Goal: Transaction & Acquisition: Purchase product/service

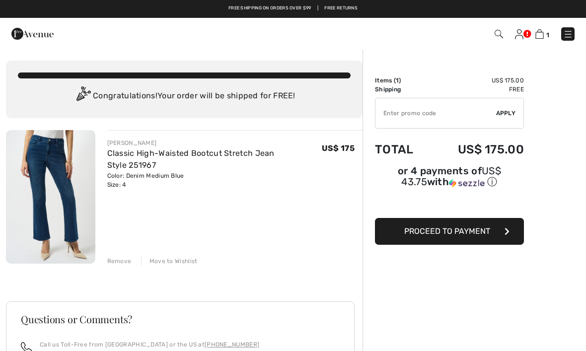
click at [487, 253] on div "Order Summary Details Items ( 1 ) US$ 175.00 Promo code US$ 0.00 Shipping Free …" at bounding box center [475, 289] width 224 height 480
click at [432, 222] on button "Proceed to Payment" at bounding box center [449, 231] width 149 height 27
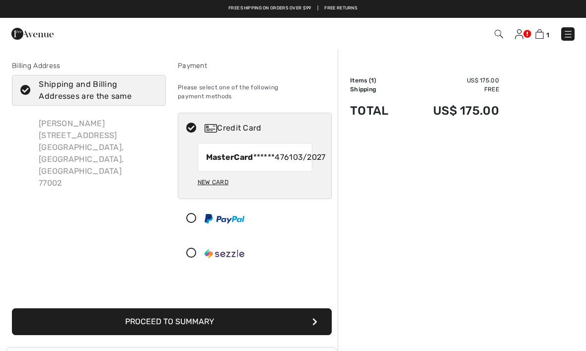
click at [69, 147] on div "Christine Fry 919 Prairie St. 3A Houston, TX, US 77002" at bounding box center [98, 153] width 135 height 87
click at [67, 141] on div "Christine Fry 919 Prairie St. 3A Houston, TX, US 77002" at bounding box center [98, 153] width 135 height 87
click at [62, 151] on div "Christine Fry 919 Prairie St. 3A Houston, TX, US 77002" at bounding box center [98, 153] width 135 height 87
click at [90, 137] on div "Christine Fry 919 Prairie St. 3A Houston, TX, US 77002" at bounding box center [98, 153] width 135 height 87
click at [71, 134] on div "Christine Fry 919 Prairie St. 3A Houston, TX, US 77002" at bounding box center [98, 153] width 135 height 87
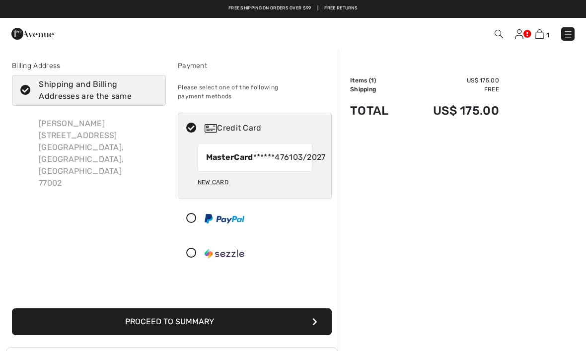
click at [69, 130] on div "Christine Fry 919 Prairie St. 3A Houston, TX, US 77002" at bounding box center [98, 153] width 135 height 87
click at [34, 61] on div "Billing Address" at bounding box center [89, 66] width 154 height 10
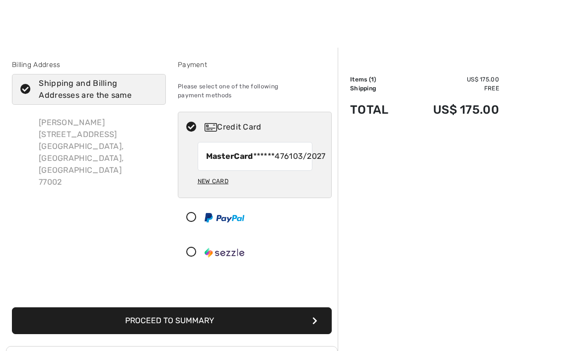
scroll to position [2, 0]
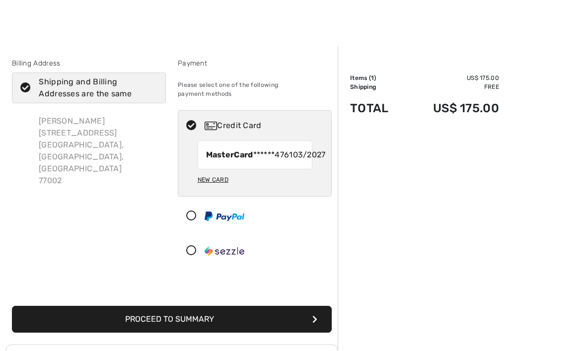
click at [25, 83] on icon at bounding box center [25, 88] width 26 height 10
click at [151, 83] on input "Shipping and Billing Addresses are the same" at bounding box center [154, 89] width 6 height 30
checkbox input "false"
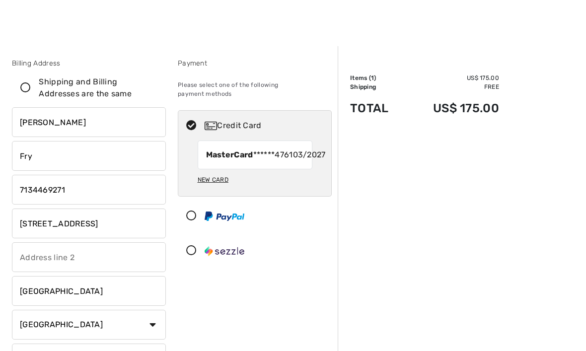
click at [102, 225] on input "[STREET_ADDRESS]" at bounding box center [89, 224] width 154 height 30
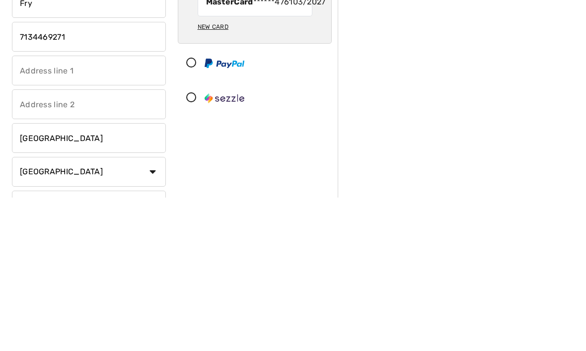
type input "106 Benthaven Ct."
select select "0"
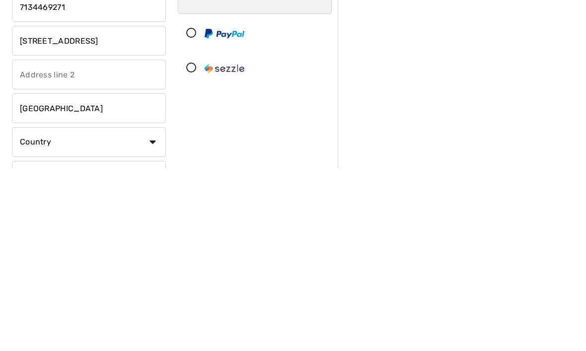
click at [79, 277] on input "[GEOGRAPHIC_DATA]" at bounding box center [89, 292] width 154 height 30
type input "Montgomery"
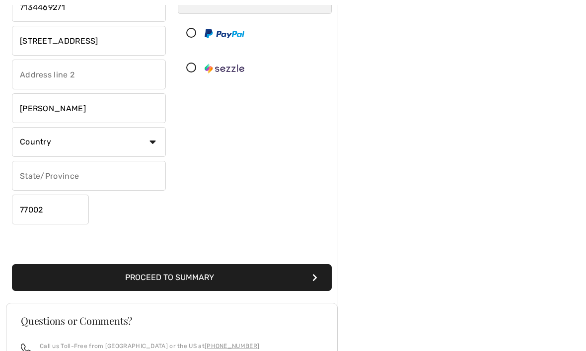
click at [151, 140] on select "Country Canada United States Afghanistan Aland Islands Albania Algeria American…" at bounding box center [89, 142] width 154 height 30
select select "US"
click at [64, 211] on input "77002" at bounding box center [50, 210] width 77 height 30
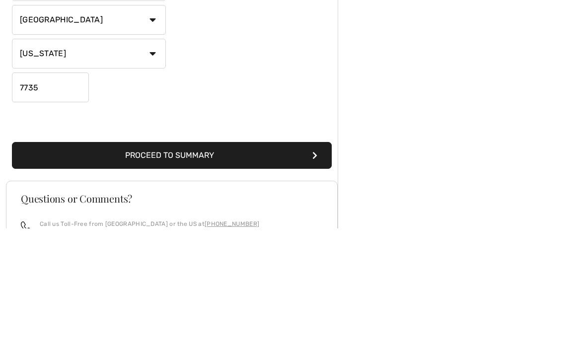
type input "77356"
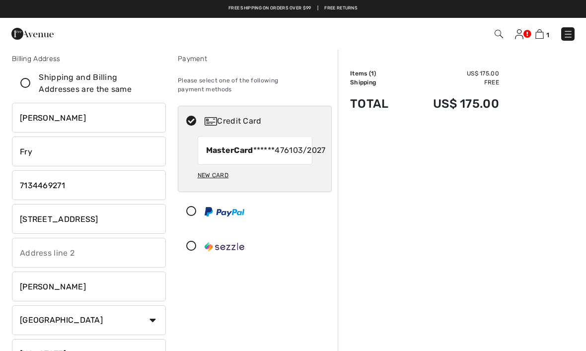
scroll to position [7, 0]
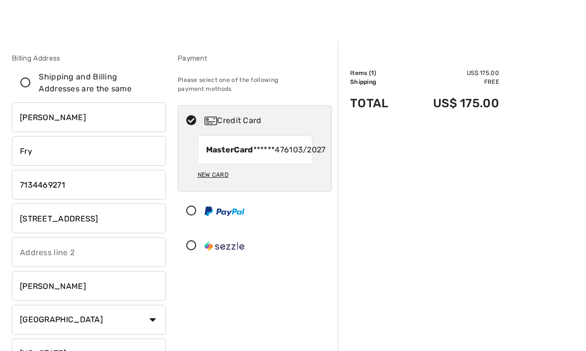
click at [24, 85] on icon at bounding box center [25, 83] width 26 height 10
click at [151, 85] on input "Shipping and Billing Addresses are the same" at bounding box center [154, 83] width 6 height 30
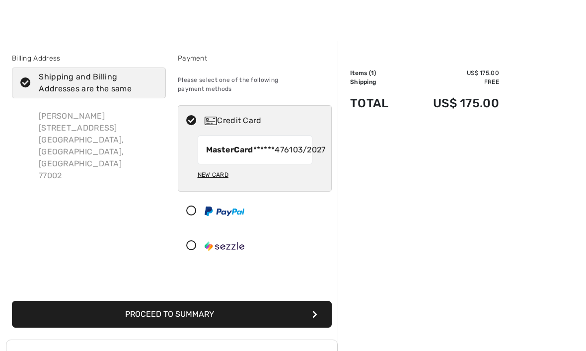
click at [31, 82] on icon at bounding box center [25, 83] width 26 height 10
click at [151, 82] on input "Shipping and Billing Addresses are the same" at bounding box center [154, 83] width 6 height 30
checkbox input "false"
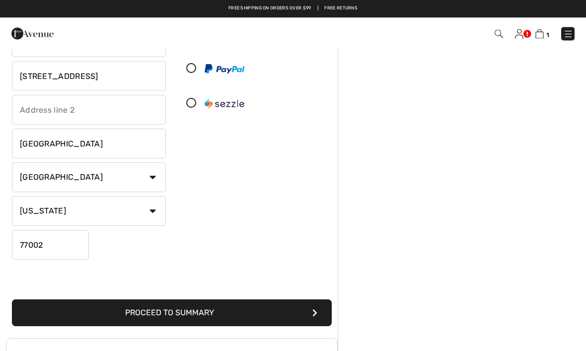
scroll to position [0, 0]
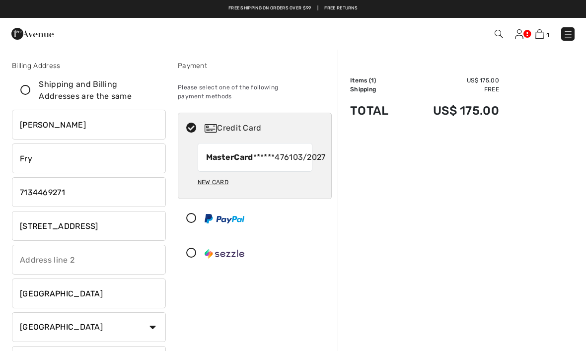
click at [523, 34] on img at bounding box center [519, 34] width 8 height 10
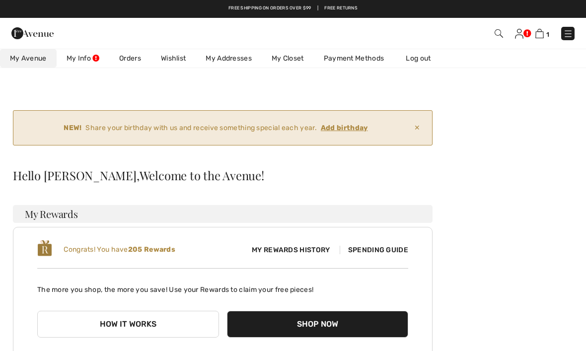
click at [87, 53] on link "My Info" at bounding box center [83, 58] width 53 height 18
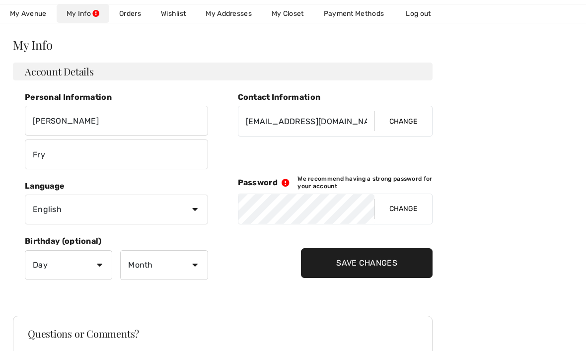
scroll to position [131, 0]
click at [396, 203] on button "Change" at bounding box center [403, 209] width 58 height 30
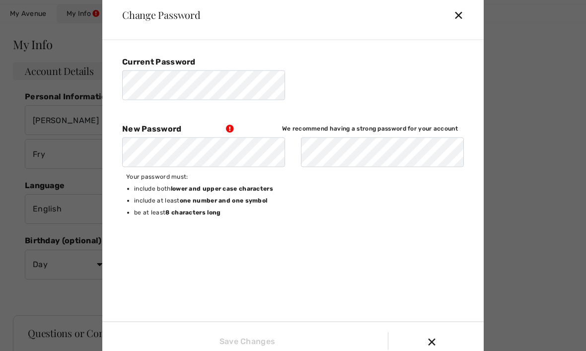
click at [449, 36] on div "Change Password ✕" at bounding box center [292, 15] width 381 height 50
click at [454, 25] on div "✕" at bounding box center [462, 14] width 18 height 21
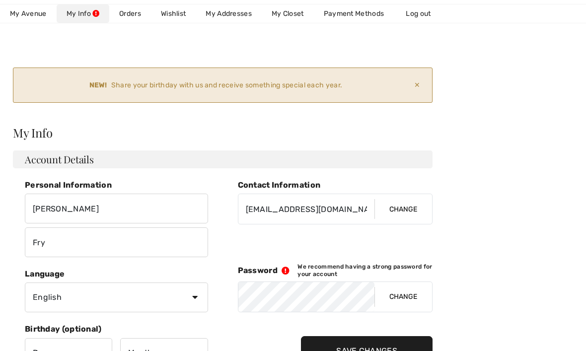
scroll to position [45, 0]
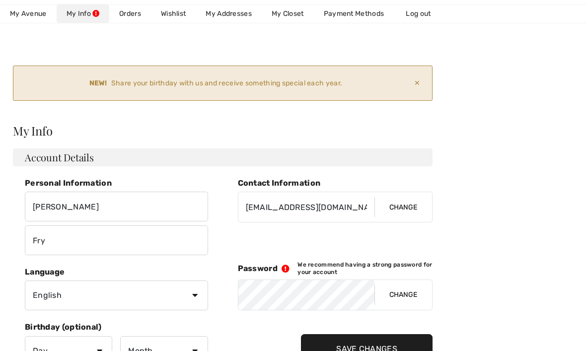
click at [31, 9] on span "My Avenue" at bounding box center [28, 13] width 37 height 10
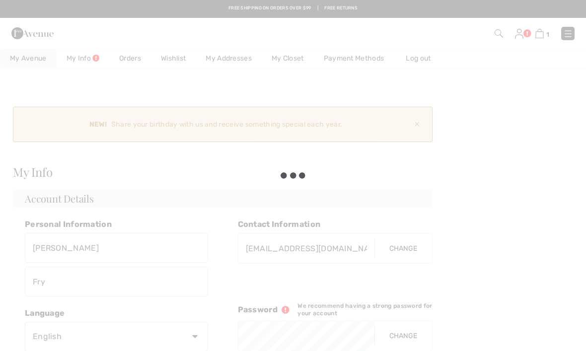
scroll to position [0, 0]
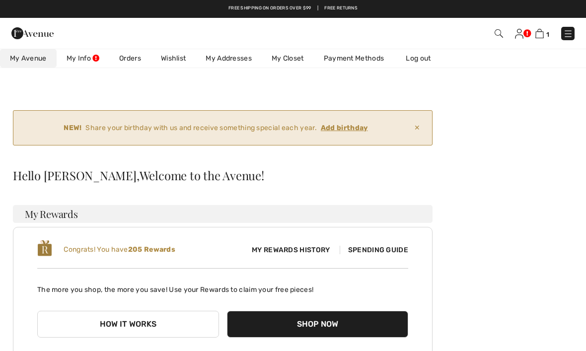
click at [86, 56] on link "My Info" at bounding box center [83, 58] width 53 height 18
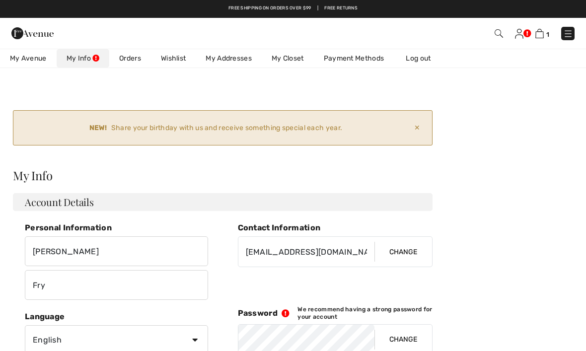
click at [225, 57] on link "My Addresses" at bounding box center [229, 58] width 66 height 18
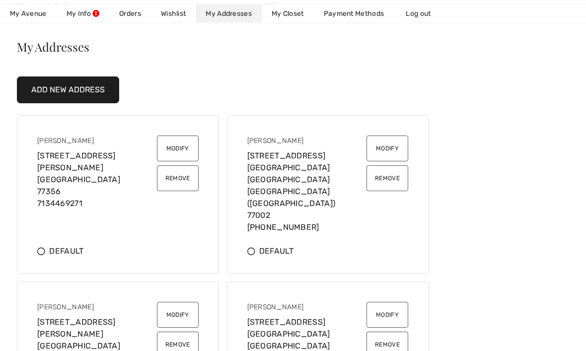
scroll to position [129, 0]
click at [44, 247] on icon at bounding box center [41, 251] width 8 height 8
click at [181, 334] on button "Remove" at bounding box center [178, 345] width 42 height 26
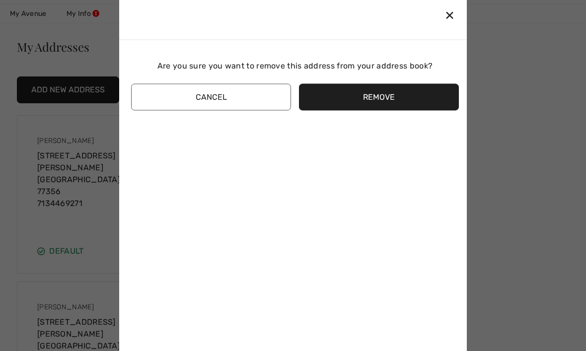
click at [376, 110] on button "Remove" at bounding box center [379, 96] width 160 height 27
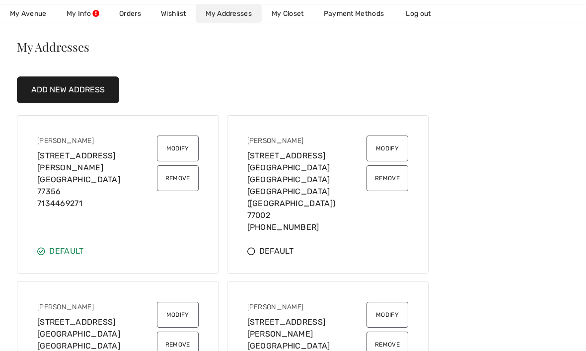
click at [173, 333] on button "Remove" at bounding box center [178, 345] width 42 height 26
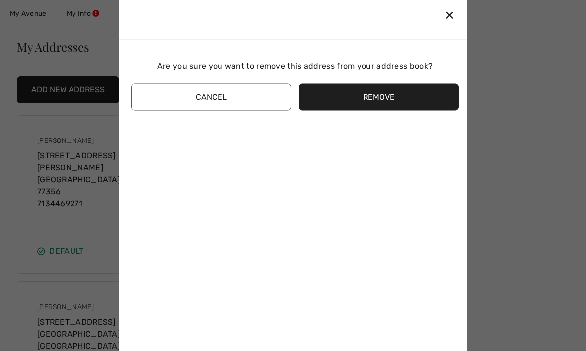
click at [377, 110] on button "Remove" at bounding box center [379, 96] width 160 height 27
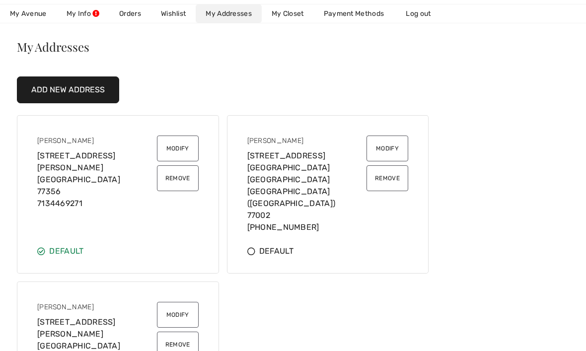
click at [387, 180] on button "Remove" at bounding box center [388, 178] width 42 height 26
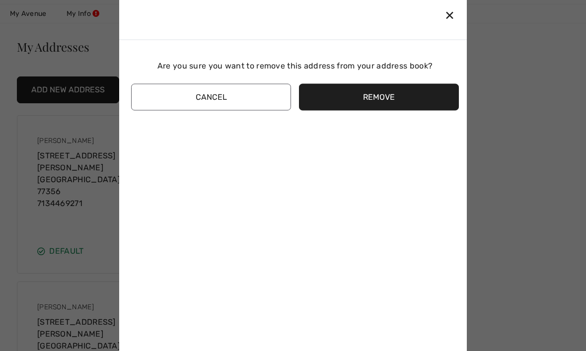
click at [372, 110] on button "Remove" at bounding box center [379, 96] width 160 height 27
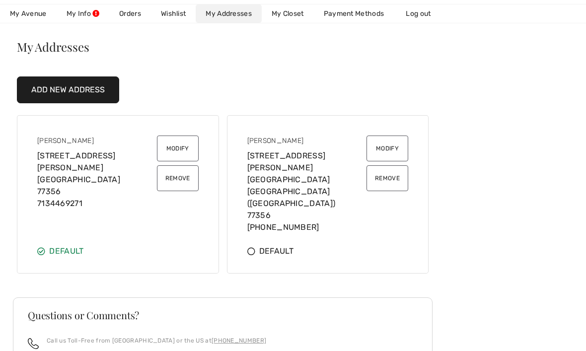
click at [387, 180] on button "Remove" at bounding box center [388, 178] width 42 height 26
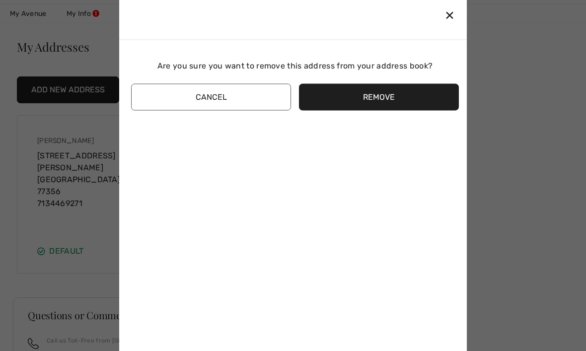
click at [369, 108] on button "Remove" at bounding box center [379, 96] width 160 height 27
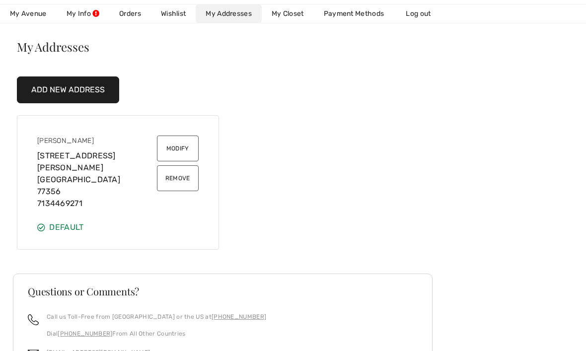
click at [62, 88] on button "Add New Address" at bounding box center [68, 89] width 102 height 27
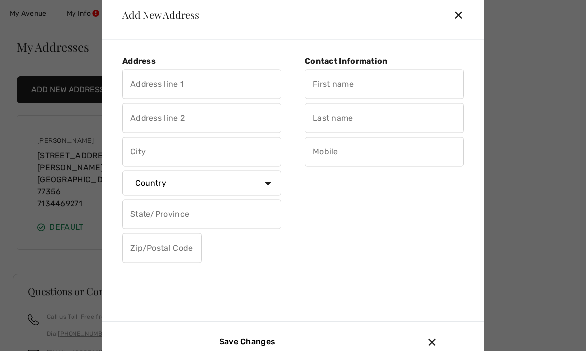
click at [460, 25] on div "✕" at bounding box center [462, 14] width 18 height 21
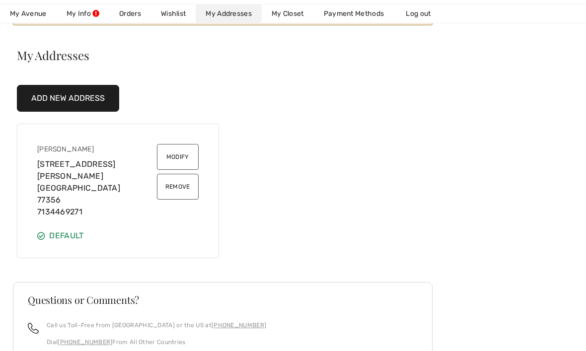
scroll to position [123, 0]
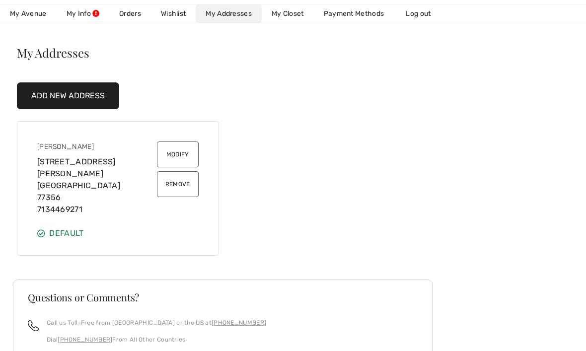
click at [113, 183] on div "Christine Fry 106 Benthaven Ct. Montgomery TX 77356 7134469271" at bounding box center [97, 179] width 120 height 74
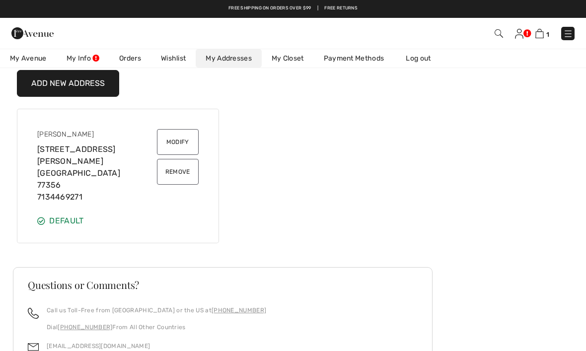
scroll to position [0, 0]
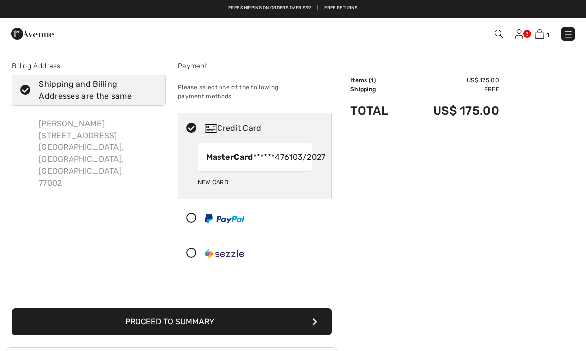
click at [23, 88] on icon at bounding box center [25, 90] width 26 height 10
click at [151, 88] on input "Shipping and Billing Addresses are the same" at bounding box center [154, 90] width 6 height 30
checkbox input "true"
click at [522, 34] on img at bounding box center [519, 34] width 8 height 10
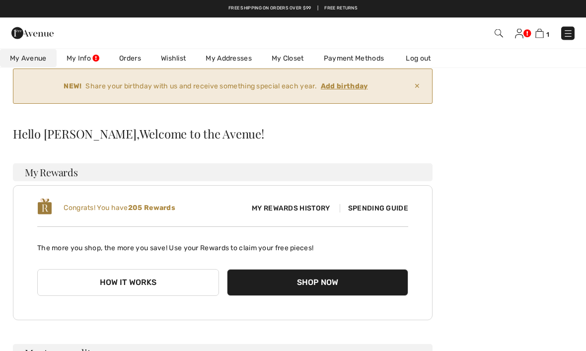
scroll to position [37, 0]
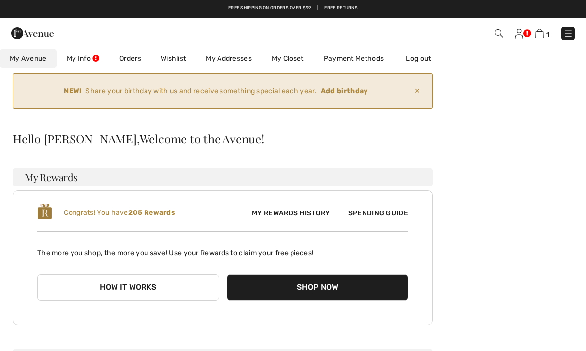
click at [95, 54] on link "My Info" at bounding box center [83, 58] width 53 height 18
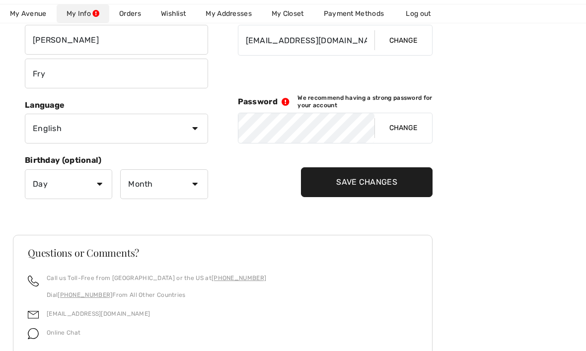
scroll to position [213, 0]
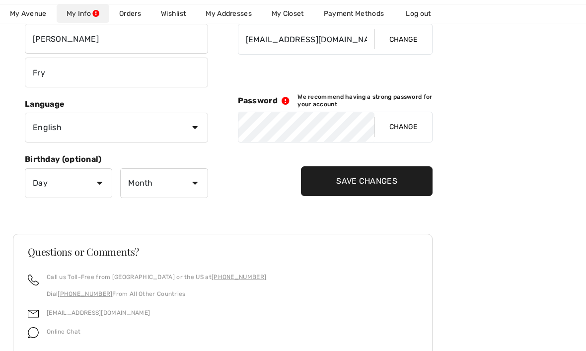
click at [224, 9] on link "My Addresses" at bounding box center [229, 13] width 66 height 18
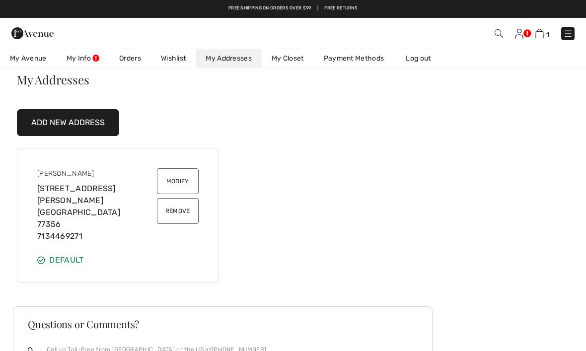
scroll to position [99, 0]
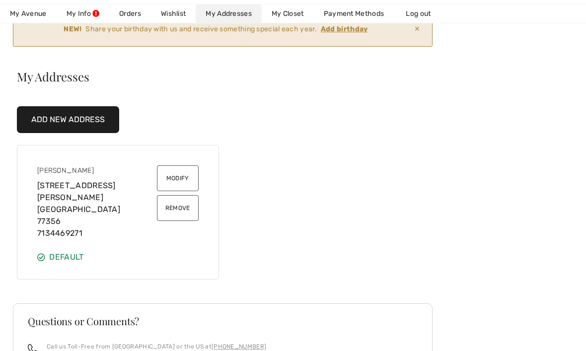
click at [61, 117] on button "Add New Address" at bounding box center [68, 119] width 102 height 27
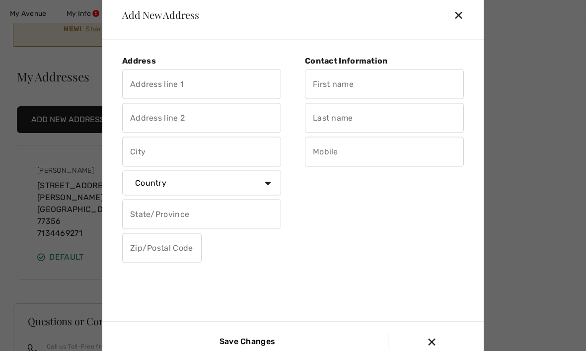
click at [145, 99] on input "text" at bounding box center [201, 84] width 159 height 30
type input "106 Benthaven Ct."
type input "Montgomery"
type input "TX"
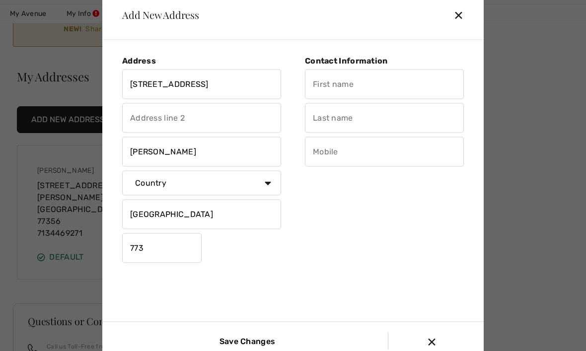
type input "77356"
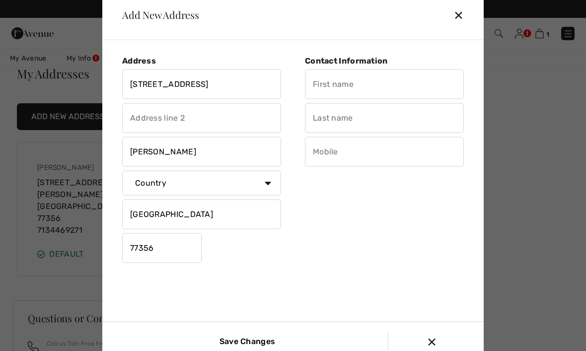
scroll to position [101, 0]
type input "Christine"
type input "Fry"
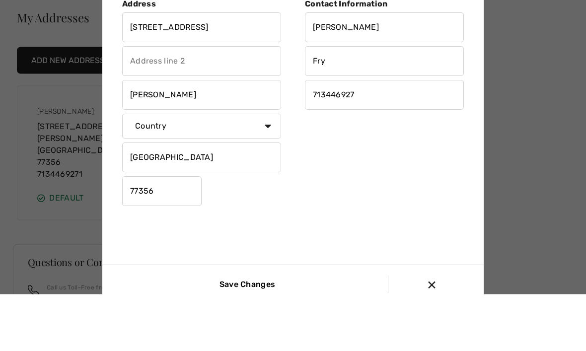
type input "7134469271"
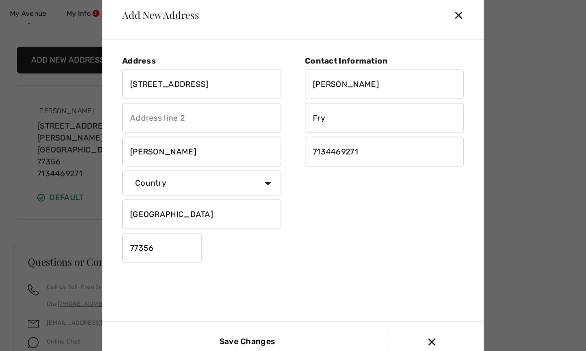
click at [246, 350] on input "Save Changes" at bounding box center [245, 341] width 67 height 17
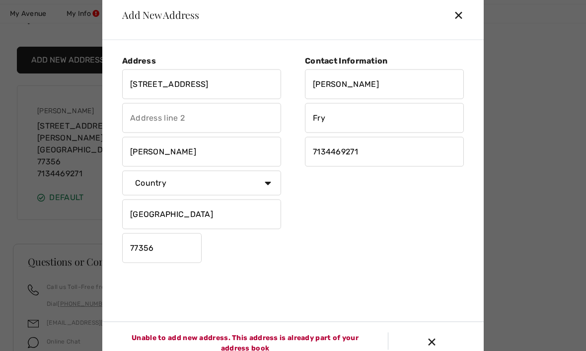
click at [424, 351] on div "✕" at bounding box center [435, 341] width 83 height 21
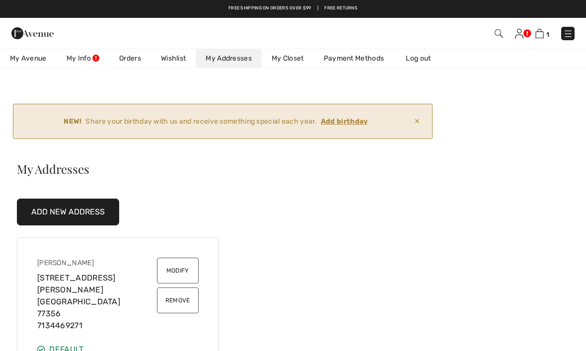
scroll to position [0, 0]
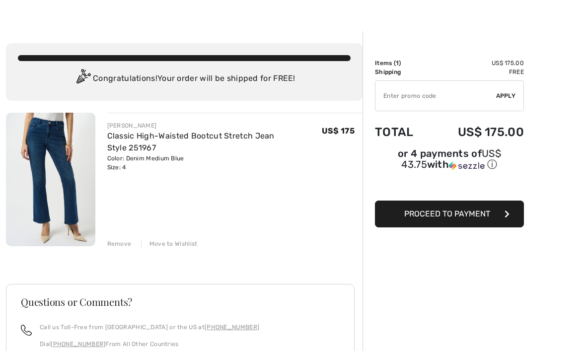
scroll to position [19, 0]
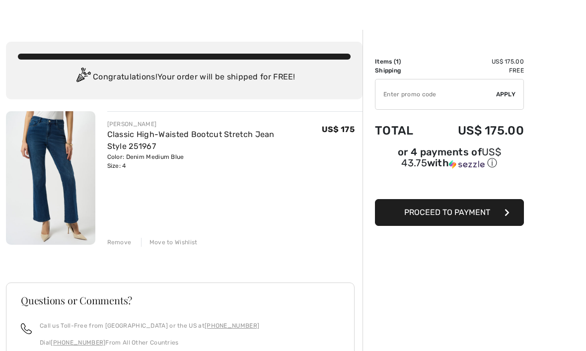
click at [436, 217] on span "Proceed to Payment" at bounding box center [447, 212] width 86 height 9
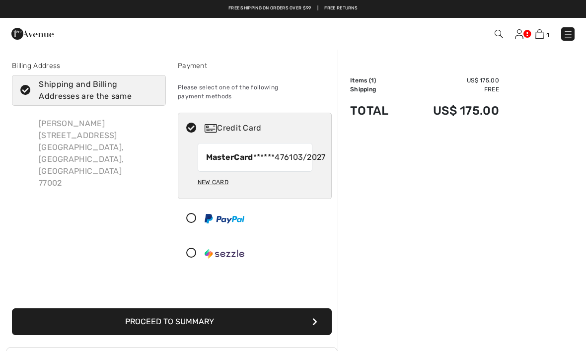
click at [21, 86] on icon at bounding box center [25, 90] width 26 height 10
click at [151, 86] on input "Shipping and Billing Addresses are the same" at bounding box center [154, 90] width 6 height 30
checkbox input "false"
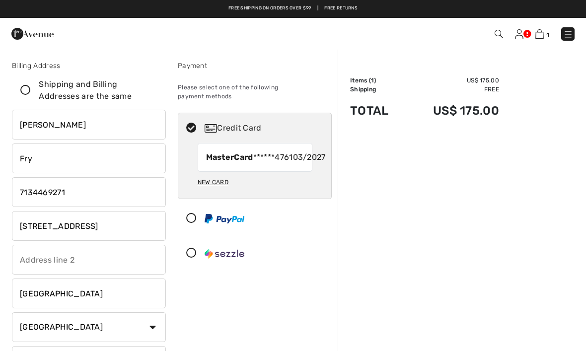
click at [104, 222] on input "[STREET_ADDRESS]" at bounding box center [89, 226] width 154 height 30
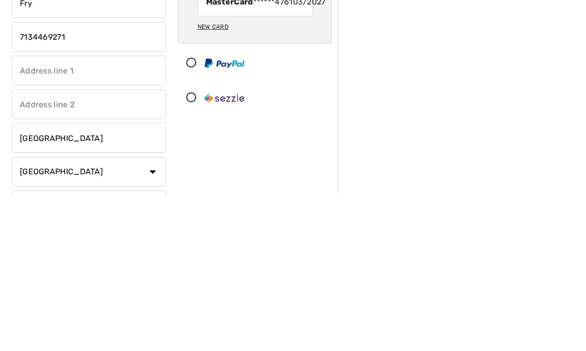
type input "[STREET_ADDRESS]"
select select "0"
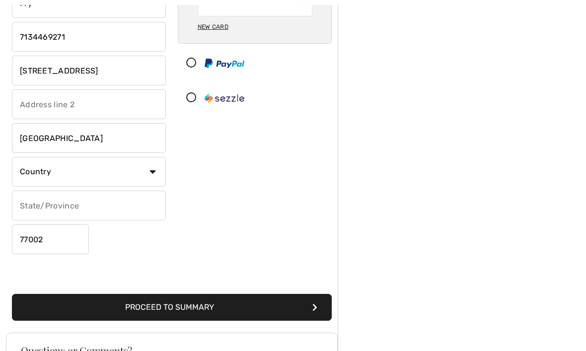
click at [67, 136] on input "Houston" at bounding box center [89, 138] width 154 height 30
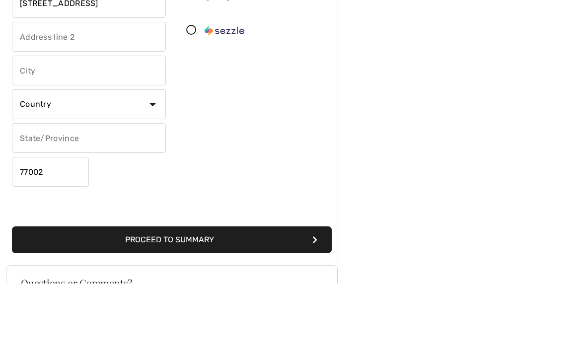
type input "Montgomery"
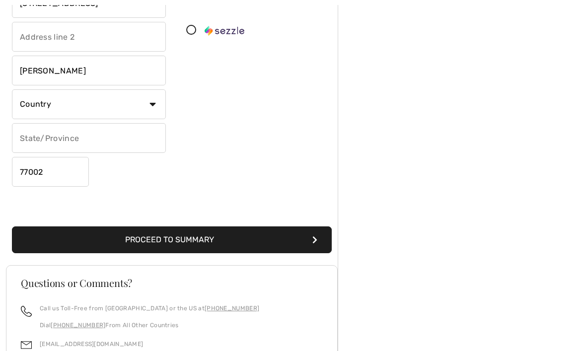
click at [137, 94] on select "Country Canada United States Afghanistan Aland Islands Albania Algeria American…" at bounding box center [89, 104] width 154 height 30
select select "US"
click at [41, 168] on input "77002" at bounding box center [50, 172] width 77 height 30
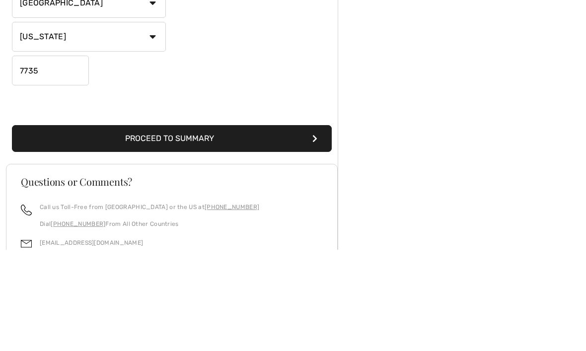
type input "77356"
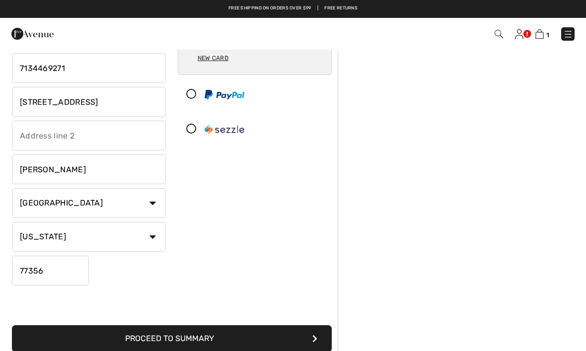
scroll to position [125, 0]
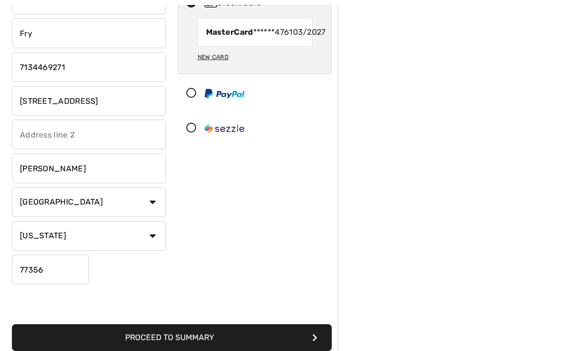
click at [170, 332] on button "Proceed to Summary" at bounding box center [172, 337] width 320 height 27
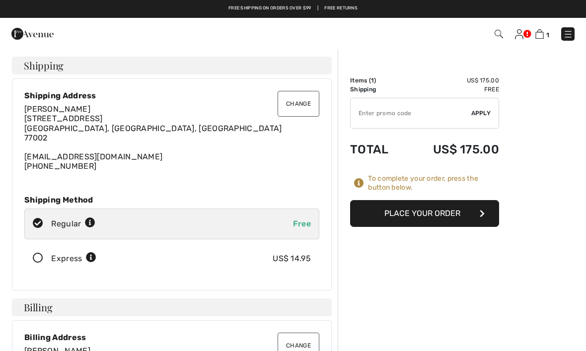
click at [290, 104] on button "Change" at bounding box center [299, 104] width 42 height 26
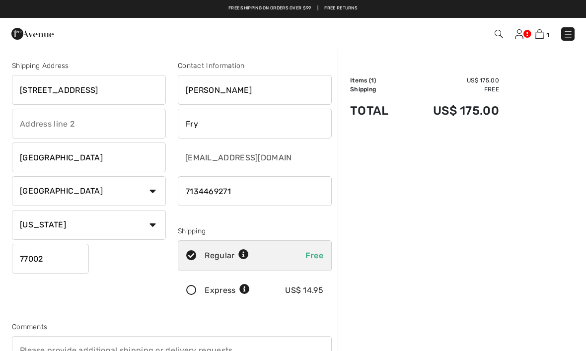
click at [104, 90] on input "[STREET_ADDRESS]" at bounding box center [89, 90] width 154 height 30
type input "[STREET_ADDRESS]"
select select "0"
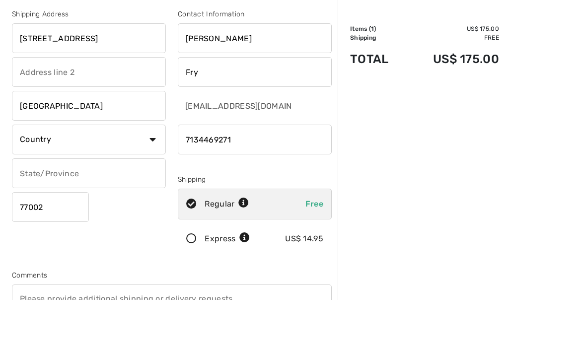
click at [67, 176] on select "Country Canada United States Afghanistan Aland Islands Albania Algeria American…" at bounding box center [89, 191] width 154 height 30
select select "US"
click at [73, 104] on input "Houston" at bounding box center [89, 106] width 154 height 30
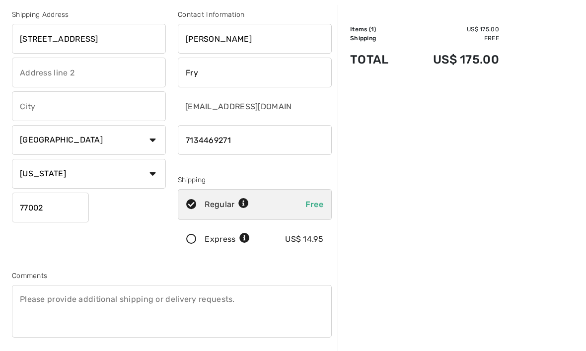
type input "Montgomery"
click at [152, 135] on select "Country Canada United States Afghanistan Aland Islands Albania Algeria American…" at bounding box center [89, 140] width 154 height 30
select select "US"
click at [53, 204] on input "77002" at bounding box center [50, 207] width 77 height 30
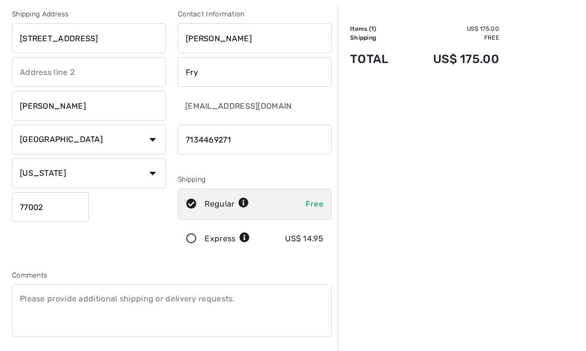
scroll to position [51, 0]
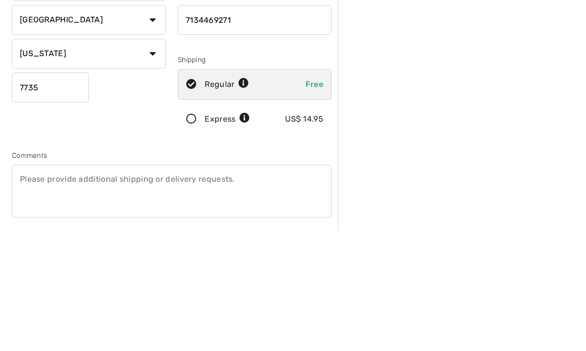
type input "77356"
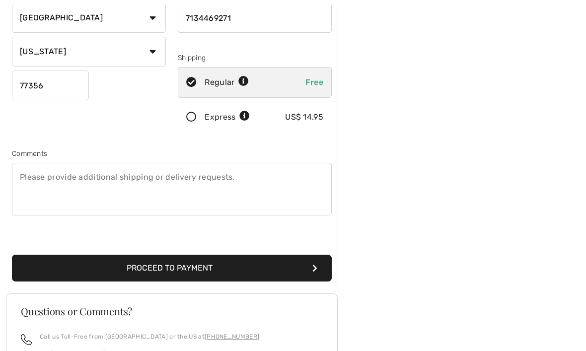
scroll to position [175, 0]
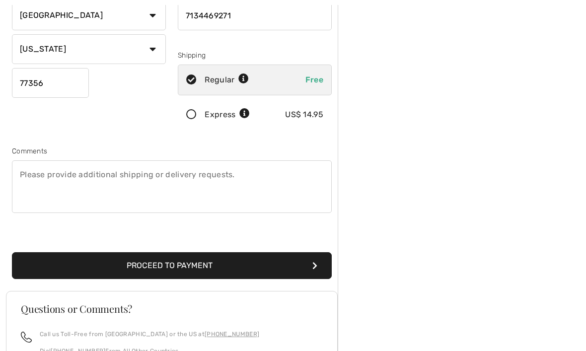
click at [161, 267] on button "Proceed to Payment" at bounding box center [172, 266] width 320 height 27
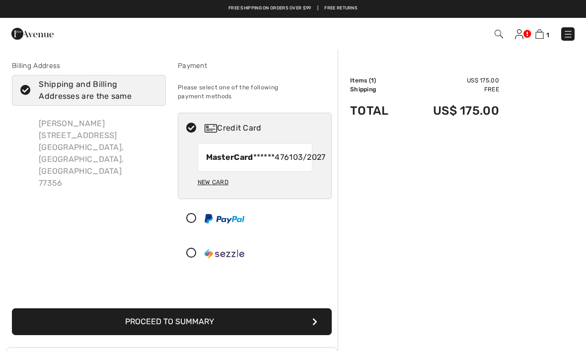
click at [158, 322] on button "Proceed to Summary" at bounding box center [172, 321] width 320 height 27
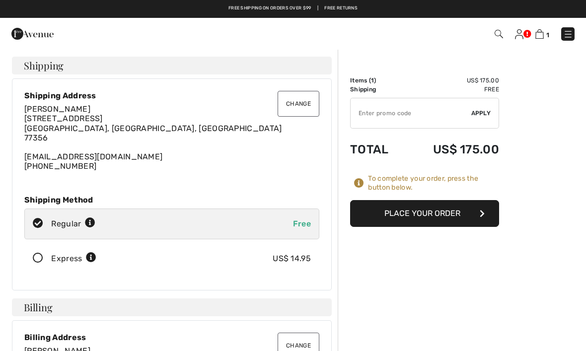
checkbox input "true"
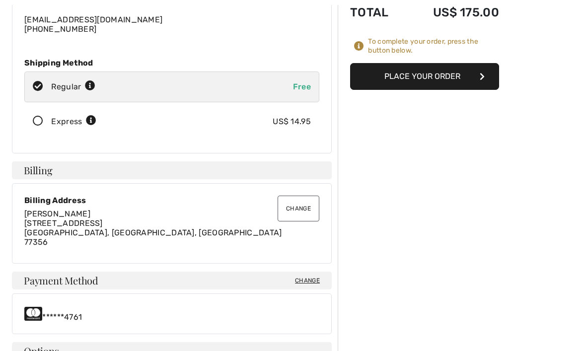
scroll to position [138, 0]
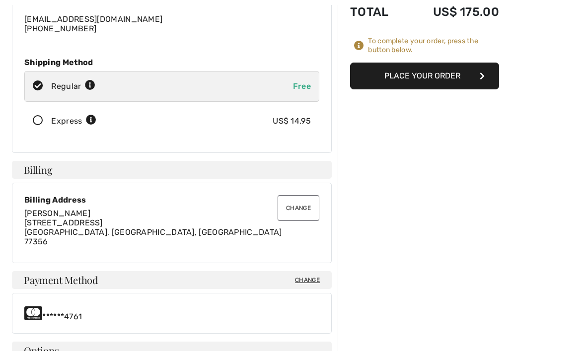
click at [423, 85] on button "Place Your Order" at bounding box center [424, 76] width 149 height 27
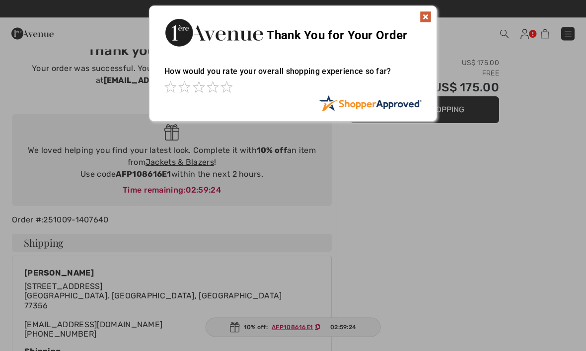
scroll to position [17, 0]
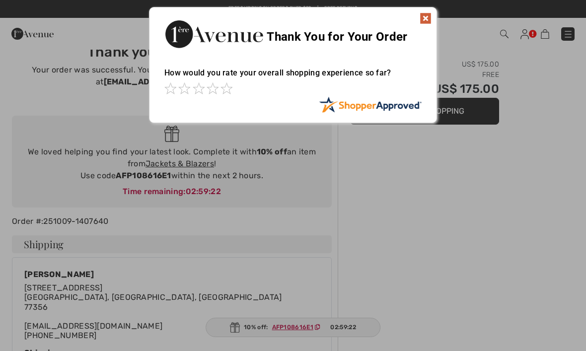
click at [430, 18] on img at bounding box center [426, 18] width 12 height 12
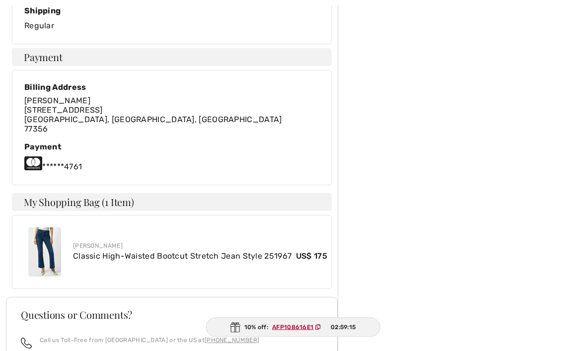
scroll to position [365, 0]
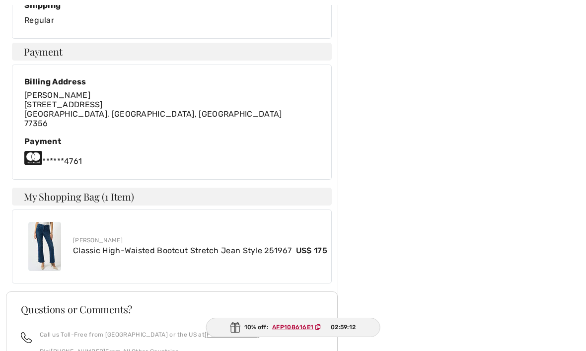
click at [50, 242] on img at bounding box center [44, 246] width 33 height 49
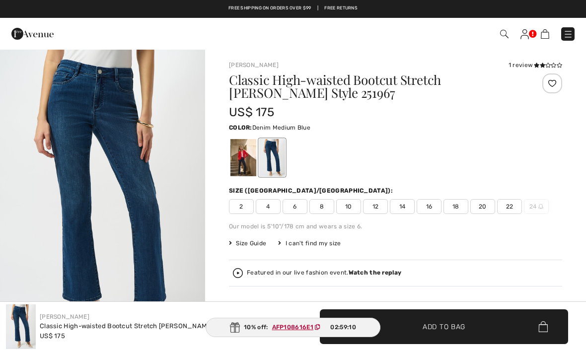
checkbox input "true"
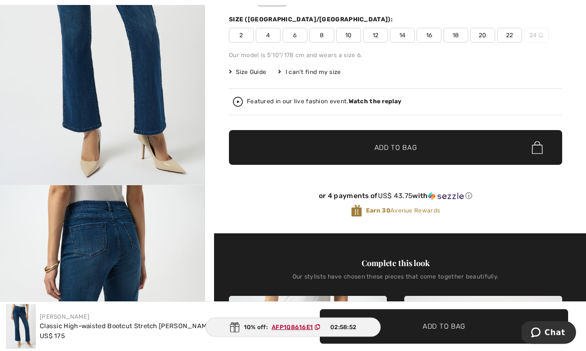
scroll to position [175, 0]
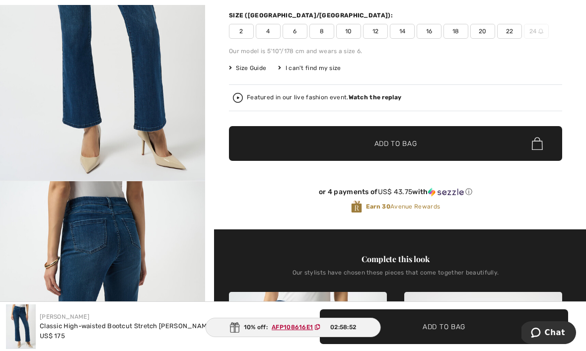
click at [178, 341] on div "US$ 175" at bounding box center [148, 336] width 216 height 10
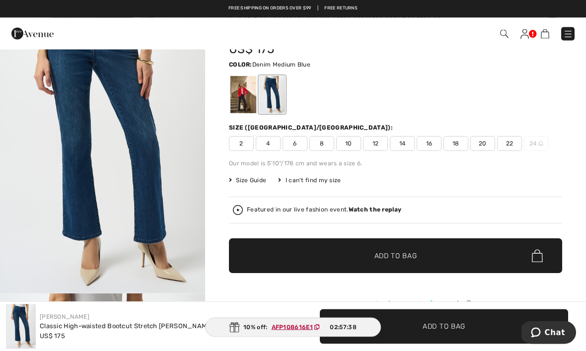
scroll to position [0, 0]
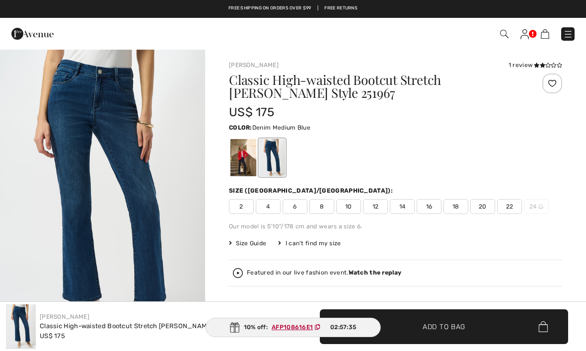
checkbox input "true"
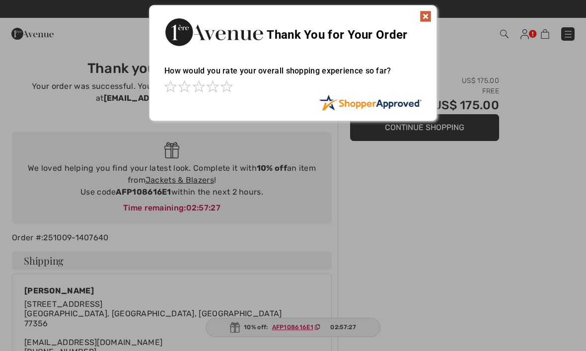
click at [429, 15] on img at bounding box center [426, 16] width 12 height 12
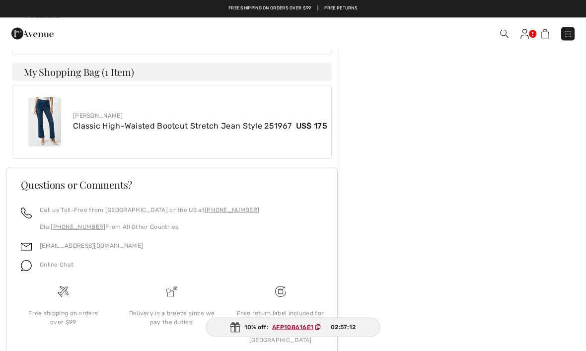
scroll to position [489, 0]
